Goal: Information Seeking & Learning: Learn about a topic

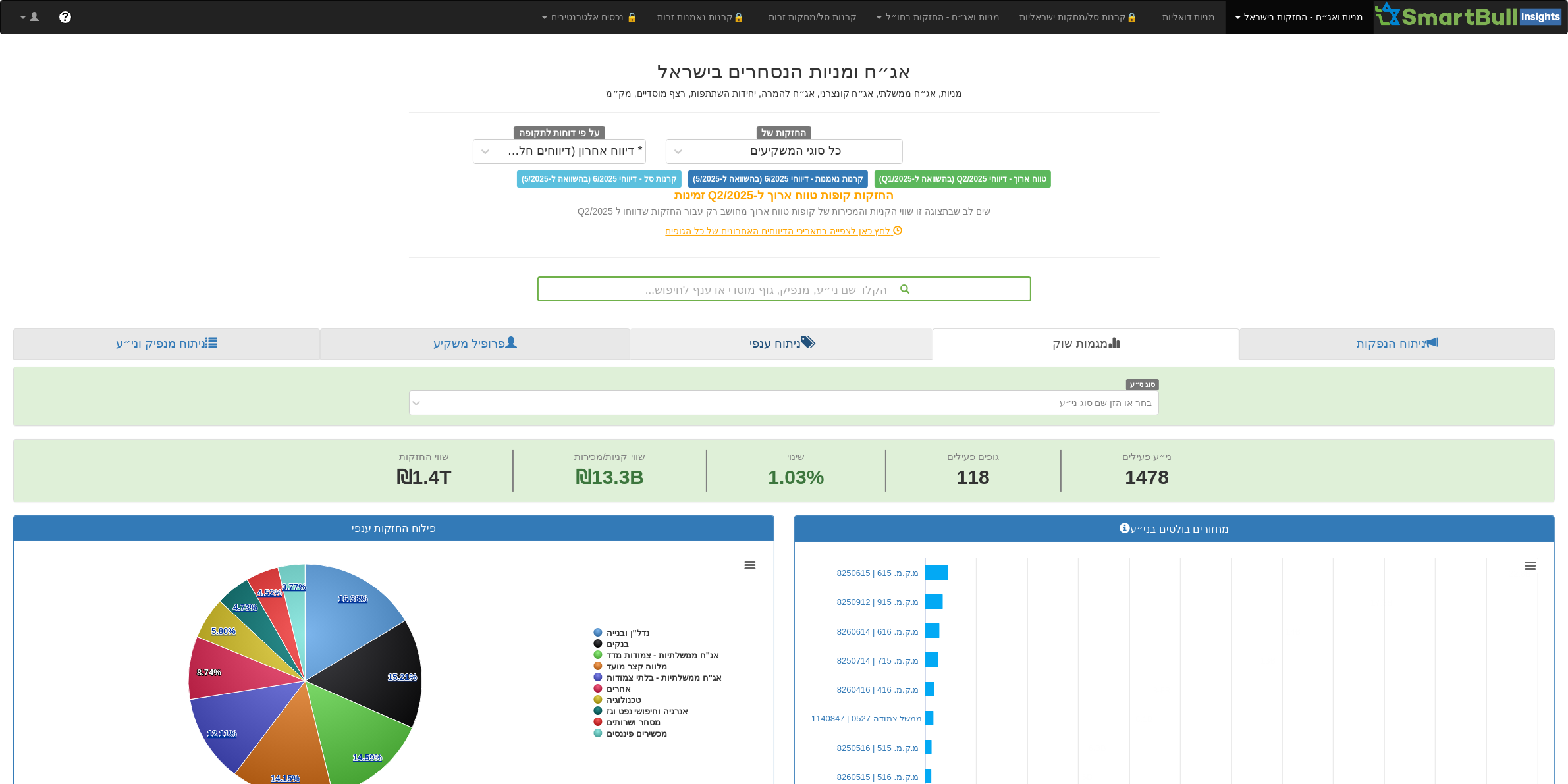
scroll to position [0, 12178]
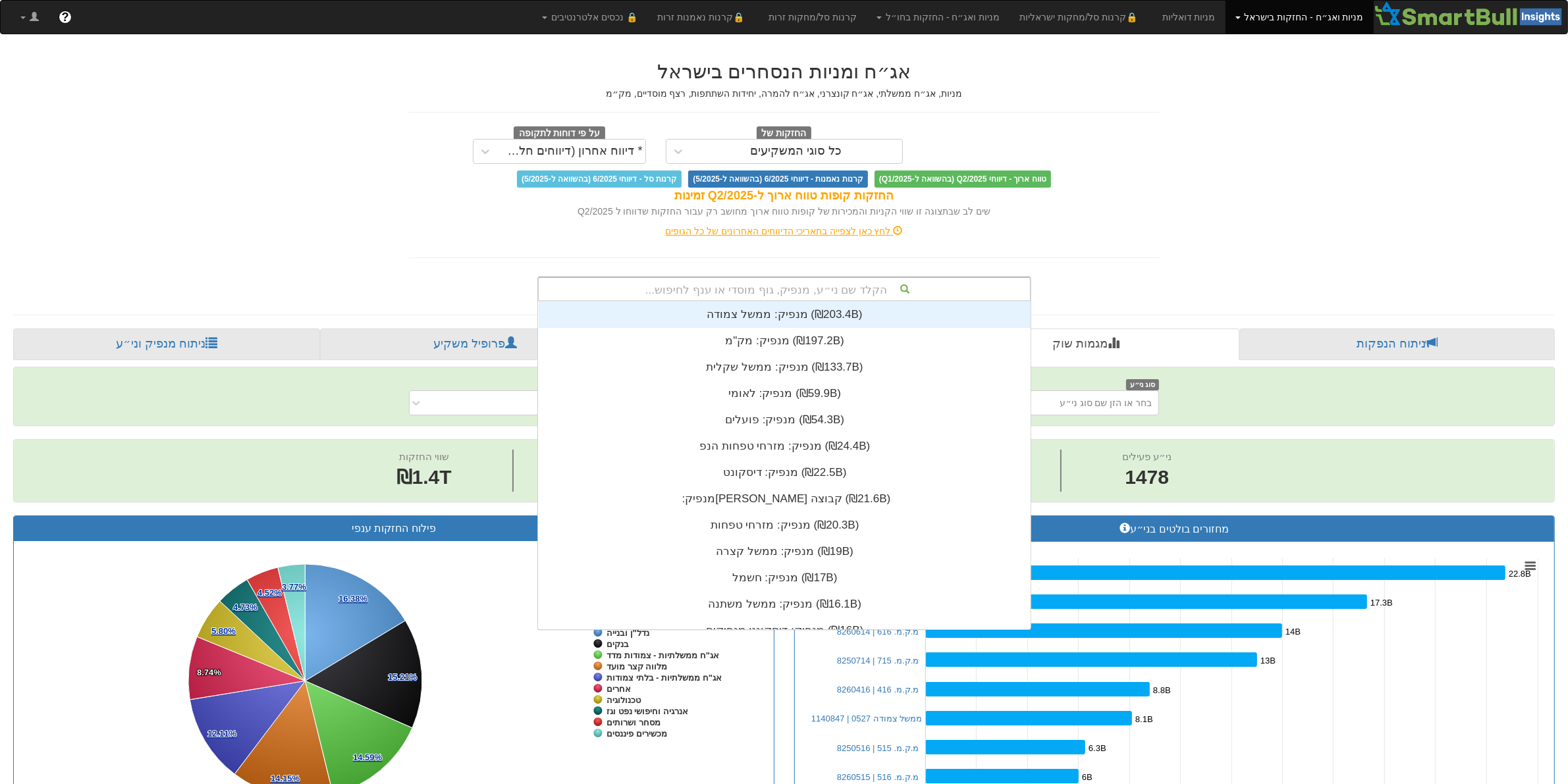
click at [738, 291] on div "הקלד שם ני״ע, מנפיק, גוף מוסדי או ענף לחיפוש..." at bounding box center [784, 289] width 491 height 23
